Goal: Navigation & Orientation: Find specific page/section

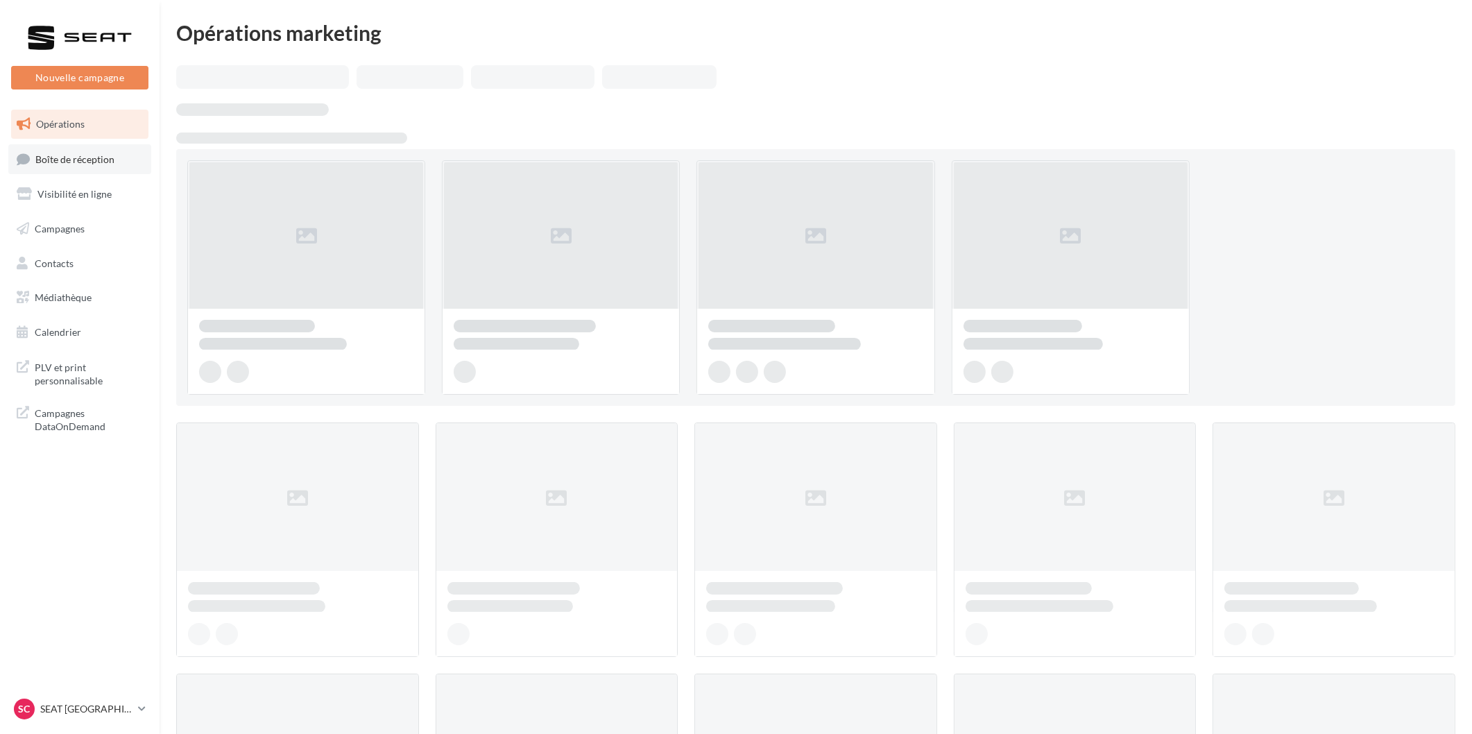
click at [87, 162] on span "Boîte de réception" at bounding box center [74, 159] width 79 height 12
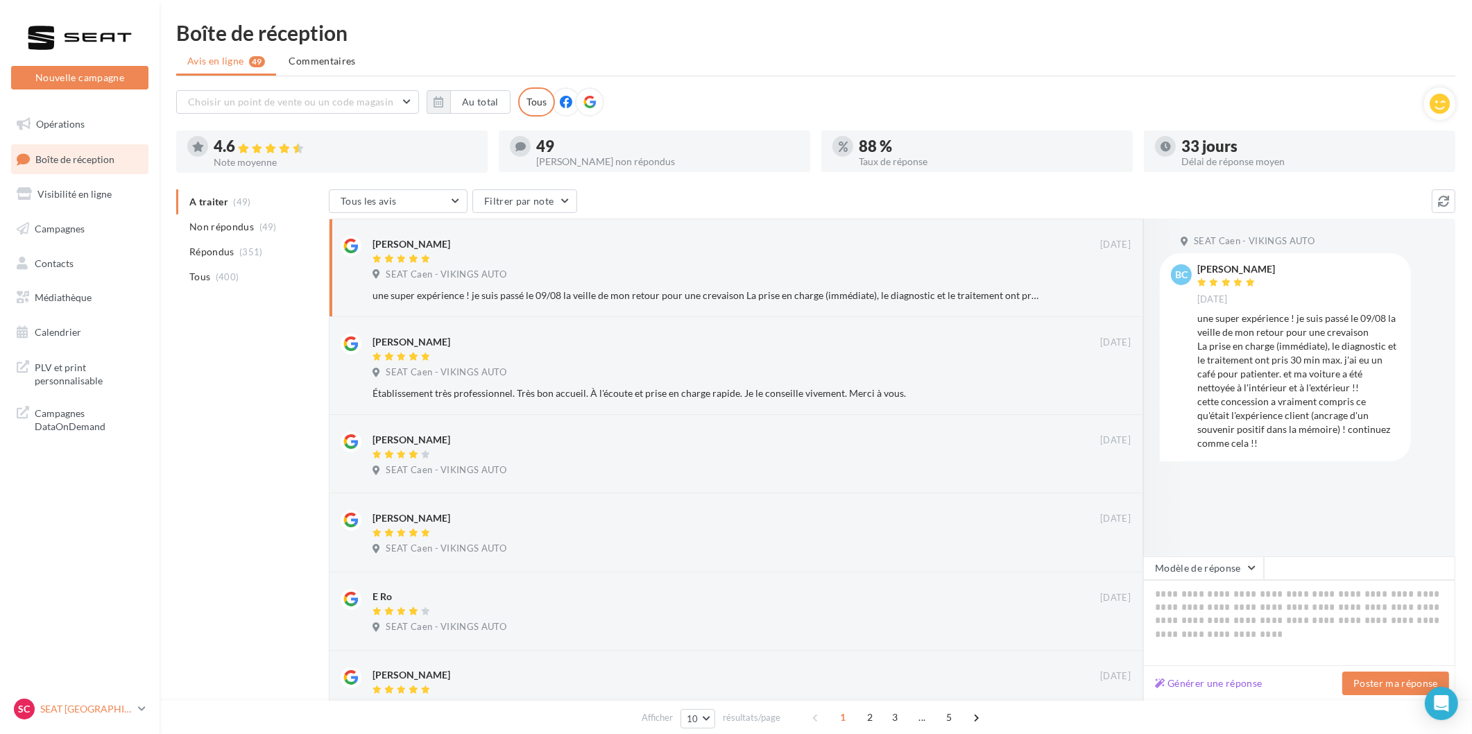
click at [80, 705] on p "SEAT [GEOGRAPHIC_DATA]" at bounding box center [86, 709] width 92 height 14
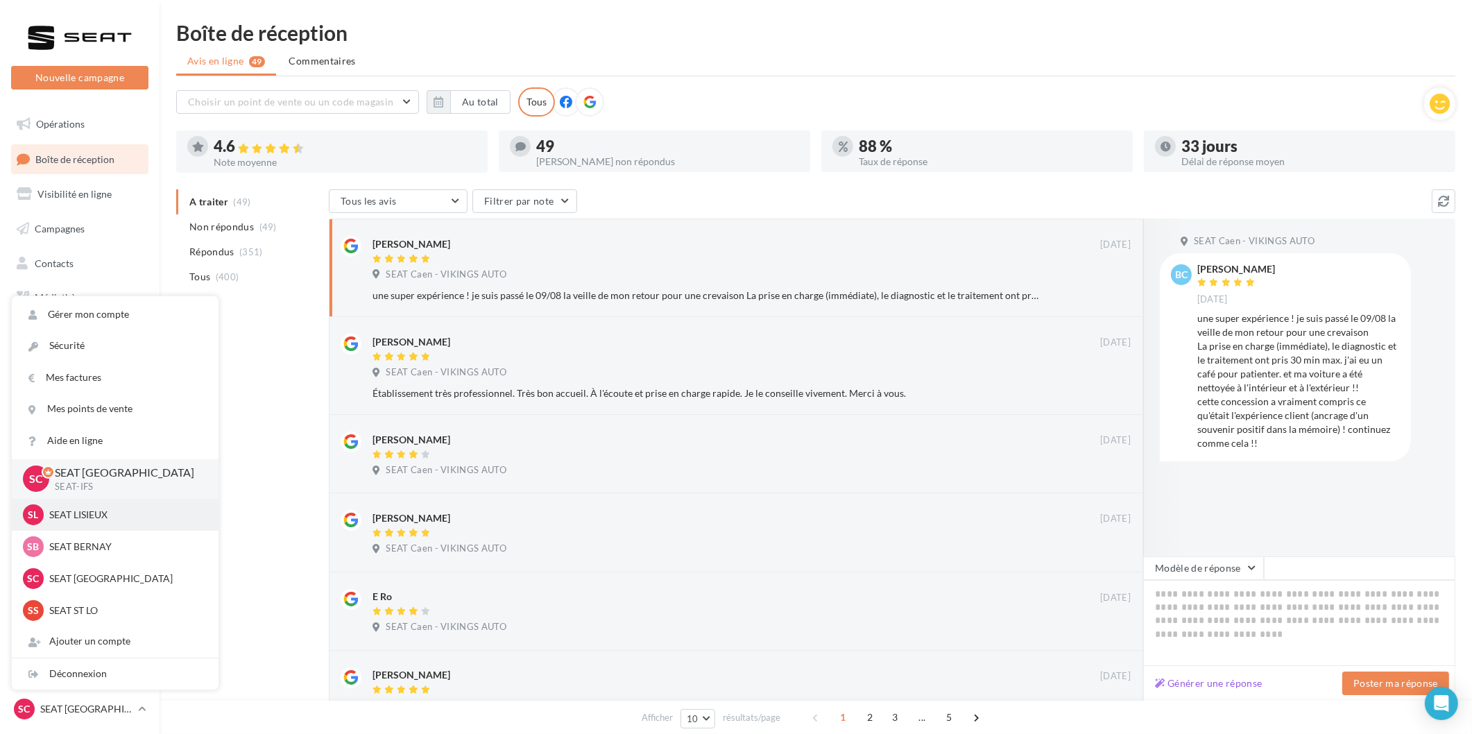
click at [101, 520] on p "SEAT LISIEUX" at bounding box center [125, 515] width 153 height 14
